Goal: Find specific page/section: Find specific page/section

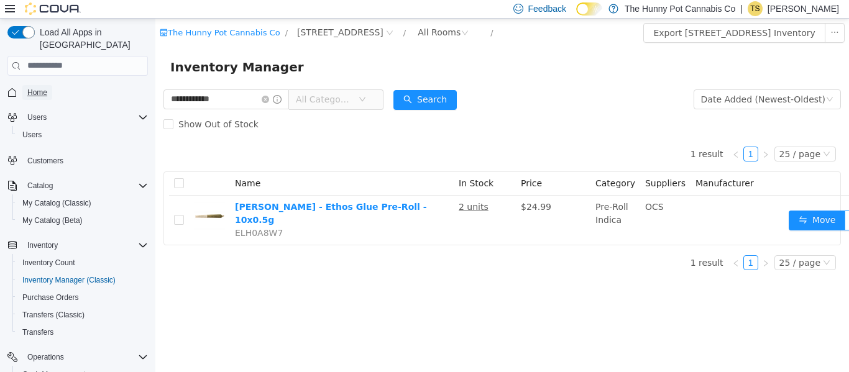
click at [48, 85] on link "Home" at bounding box center [37, 92] width 30 height 15
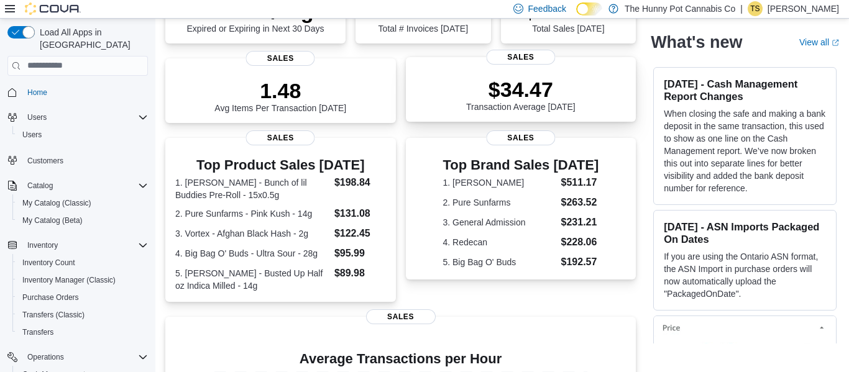
scroll to position [346, 0]
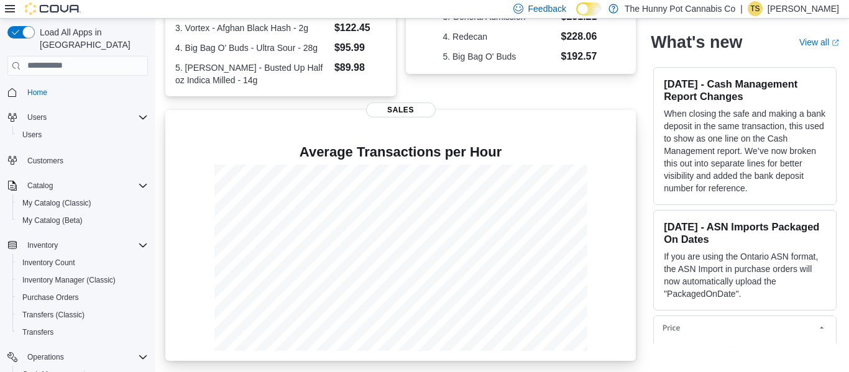
click at [395, 112] on span "Sales" at bounding box center [401, 110] width 70 height 15
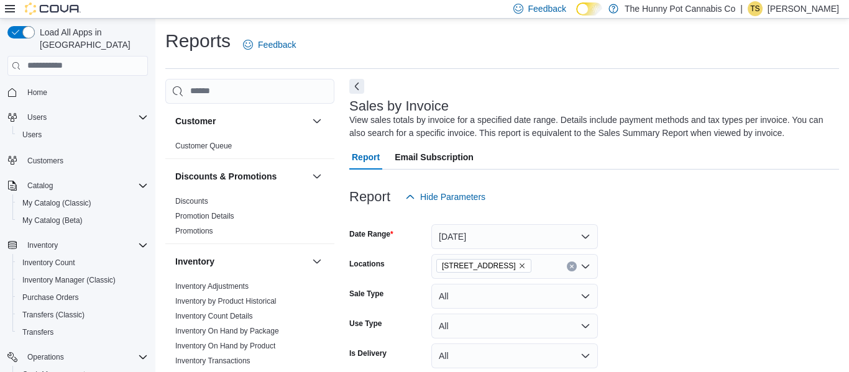
click at [10, 155] on icon "Complex example" at bounding box center [12, 160] width 10 height 10
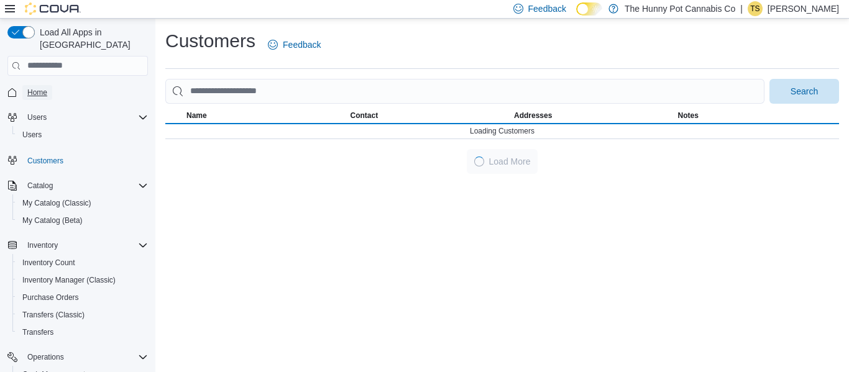
click at [44, 88] on span "Home" at bounding box center [37, 92] width 20 height 15
